Goal: Task Accomplishment & Management: Manage account settings

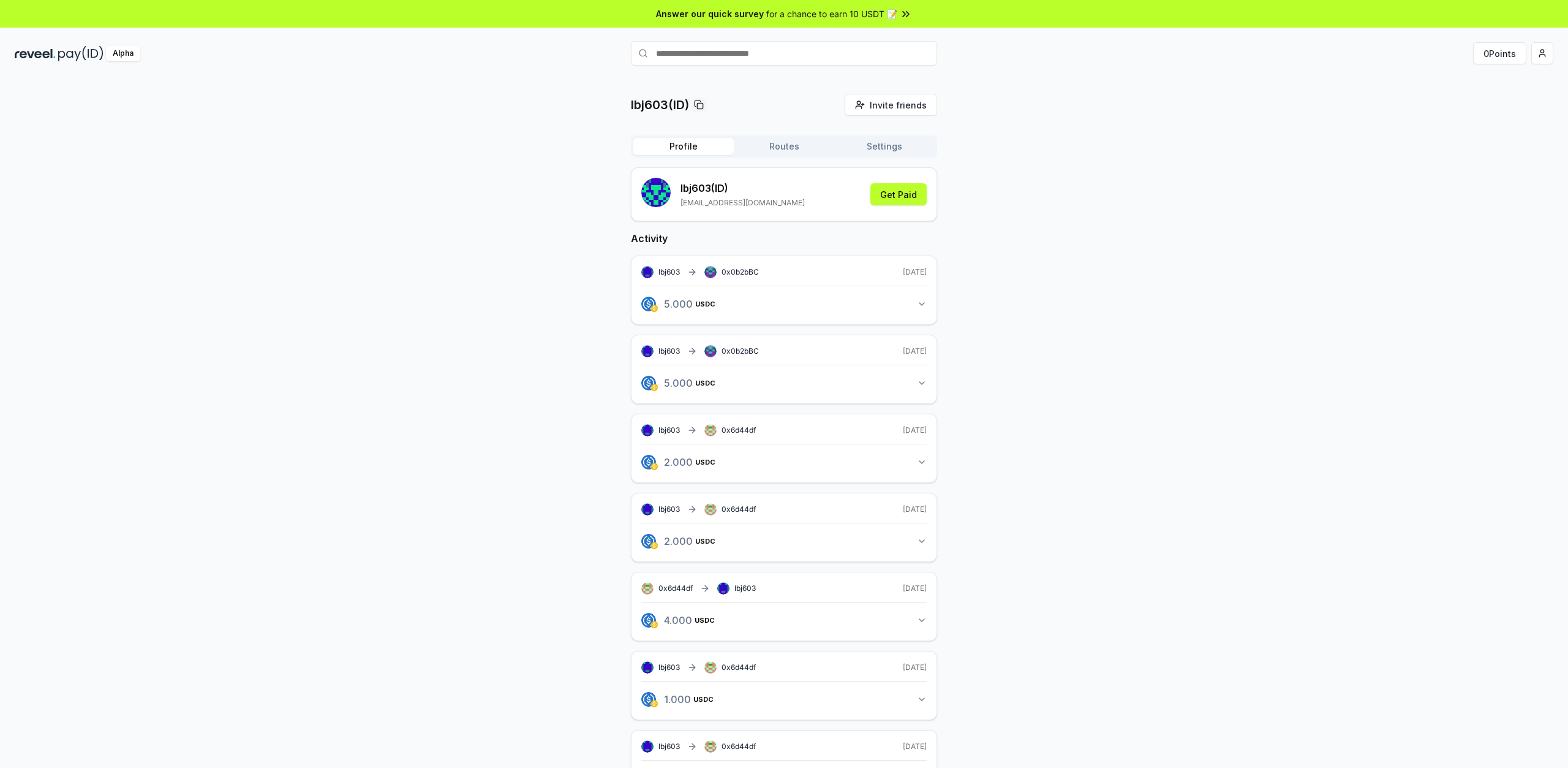
click at [913, 308] on button "5.000 USDC 5 USDC" at bounding box center [784, 304] width 286 height 21
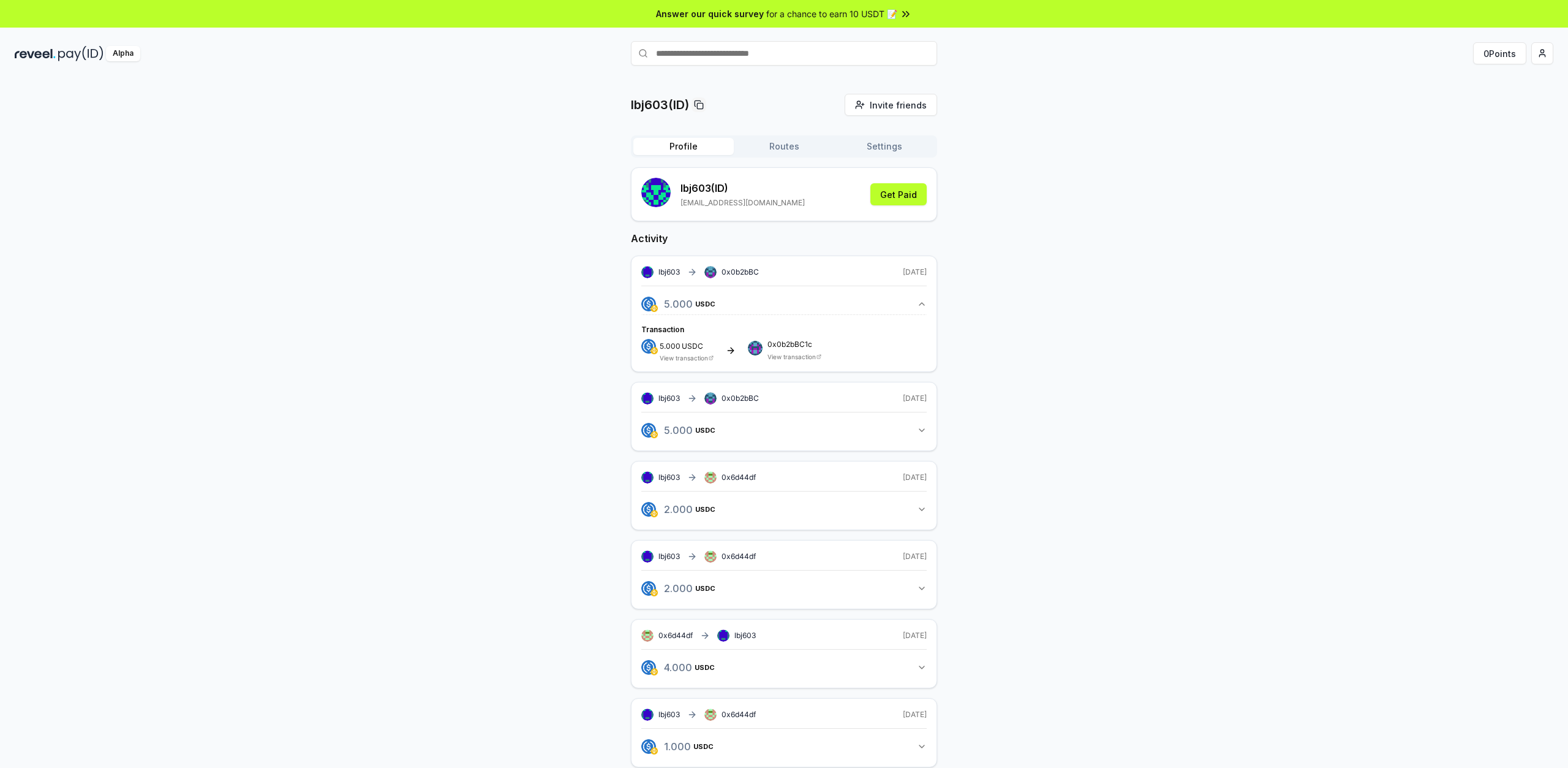
click at [775, 162] on div "Profile Routes Settings lbj603 (ID) lbj590603@gmail.com Get Paid Activity lbj60…" at bounding box center [784, 580] width 306 height 889
click at [775, 148] on button "Routes" at bounding box center [784, 146] width 100 height 17
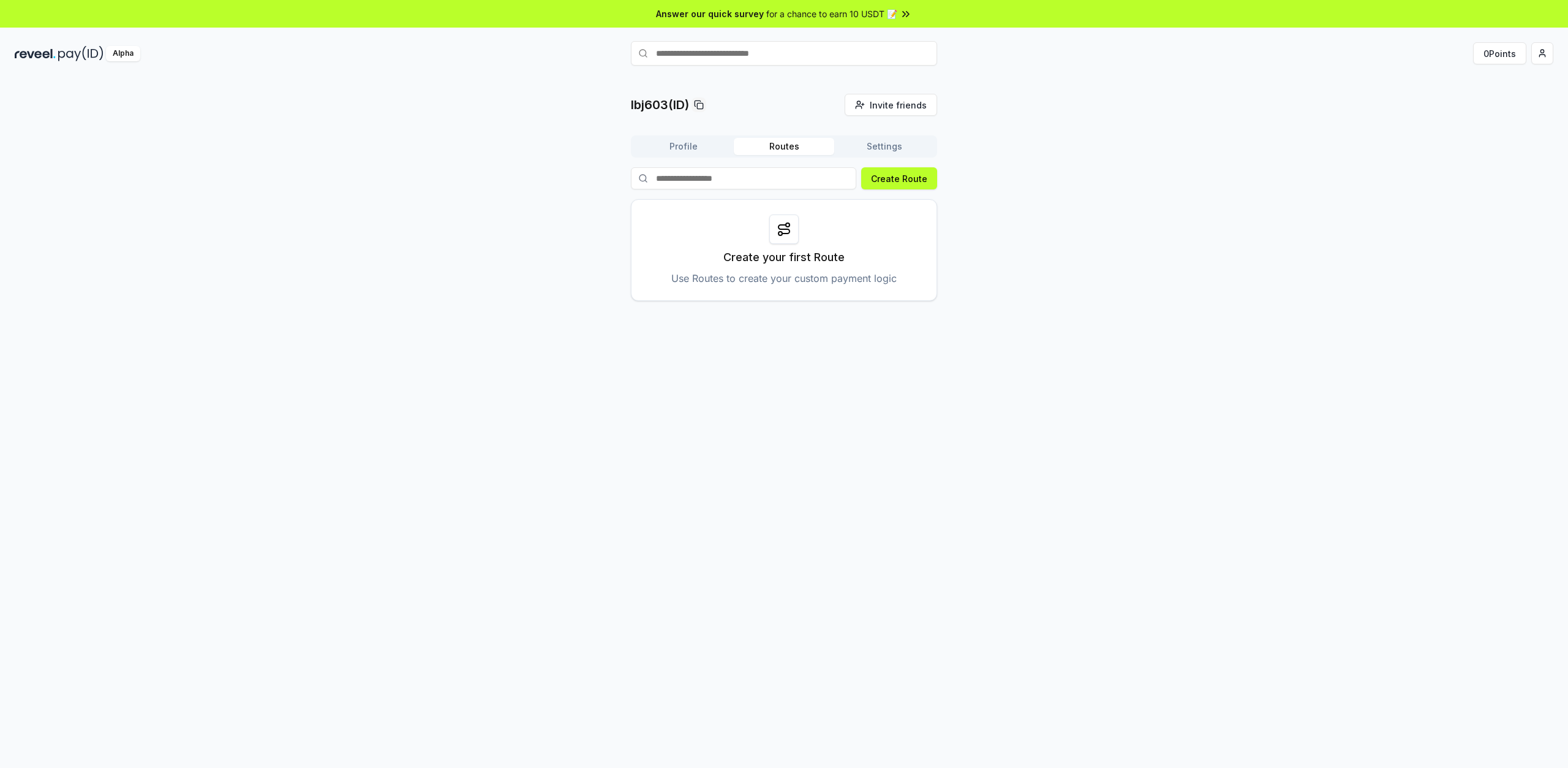
click at [682, 149] on button "Profile" at bounding box center [683, 146] width 100 height 17
